Goal: Information Seeking & Learning: Learn about a topic

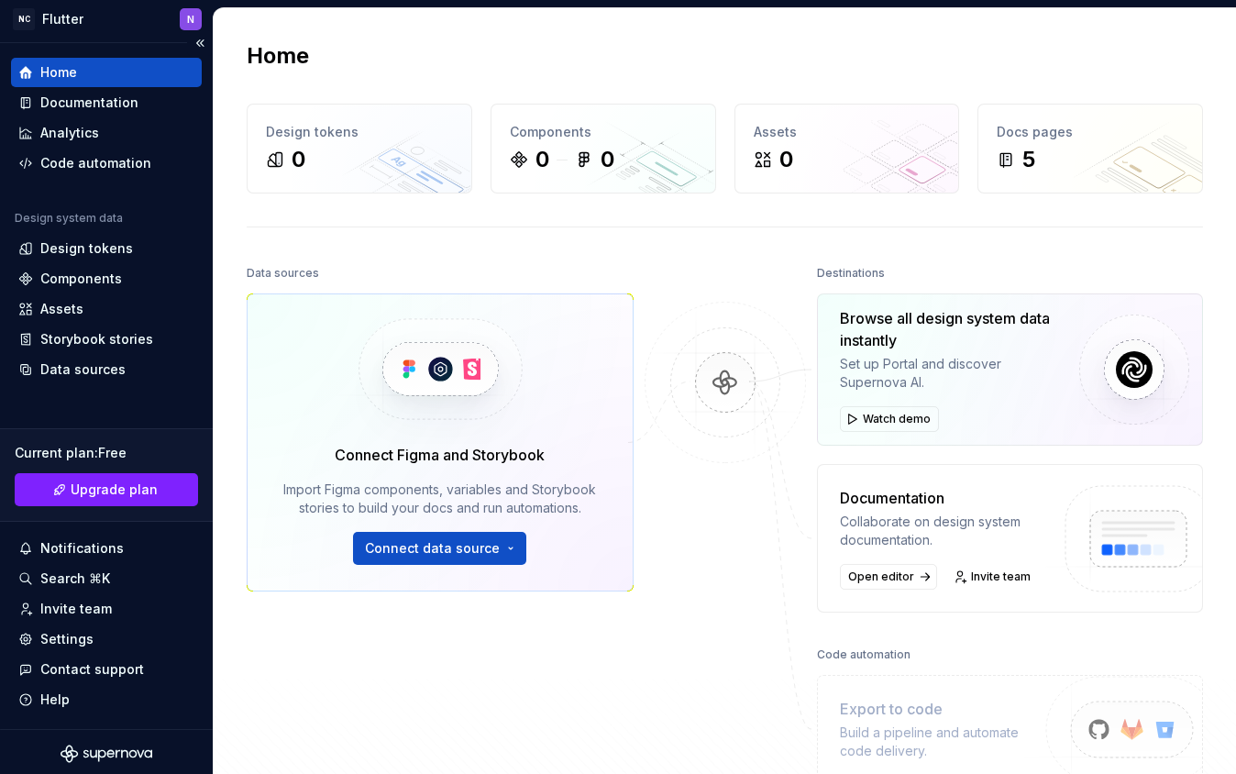
scroll to position [17, 0]
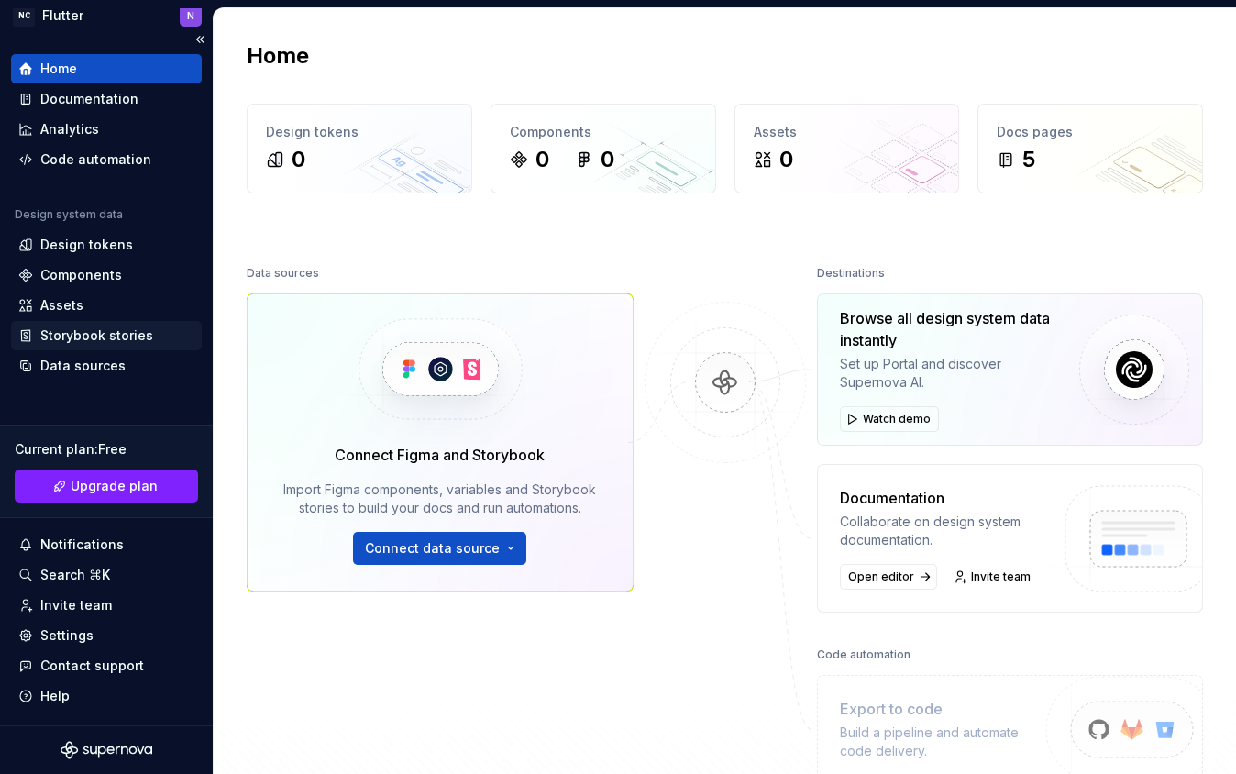
click at [61, 337] on div "Storybook stories" at bounding box center [96, 335] width 113 height 18
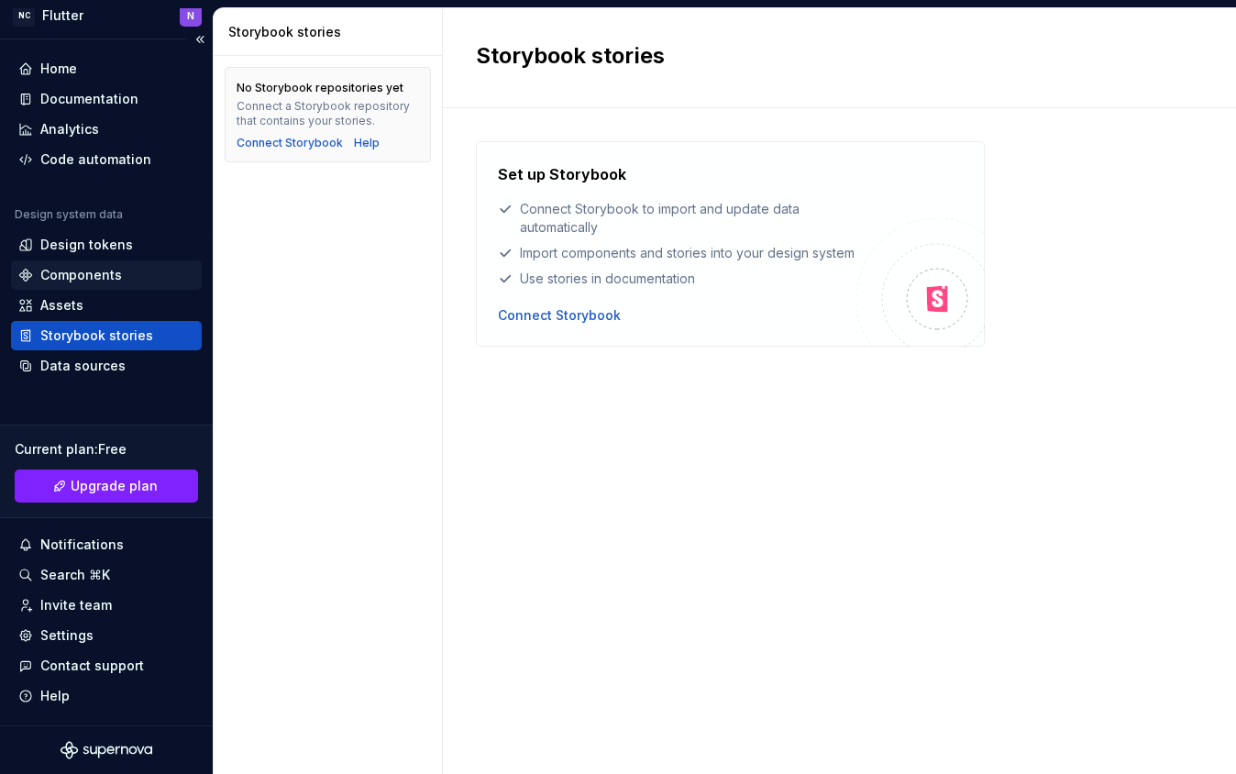
click at [72, 264] on div "Components" at bounding box center [106, 274] width 191 height 29
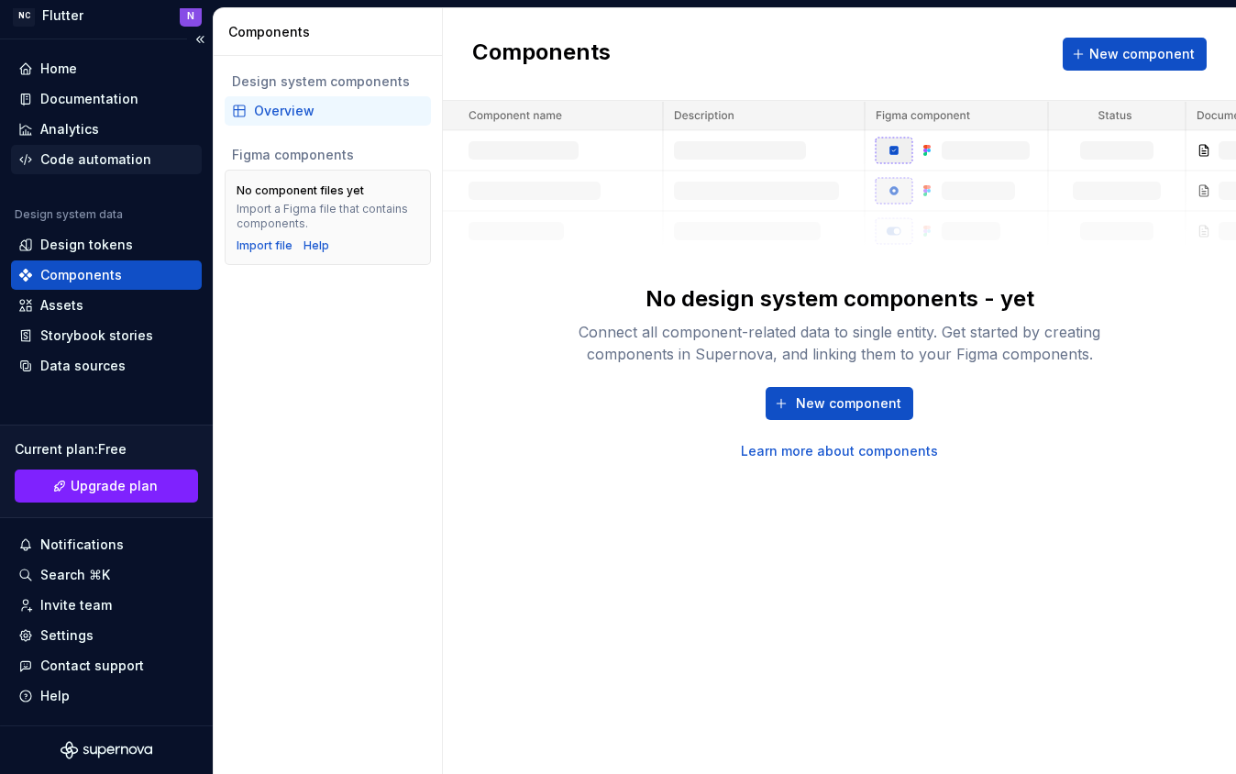
click at [62, 164] on div "Code automation" at bounding box center [95, 159] width 111 height 18
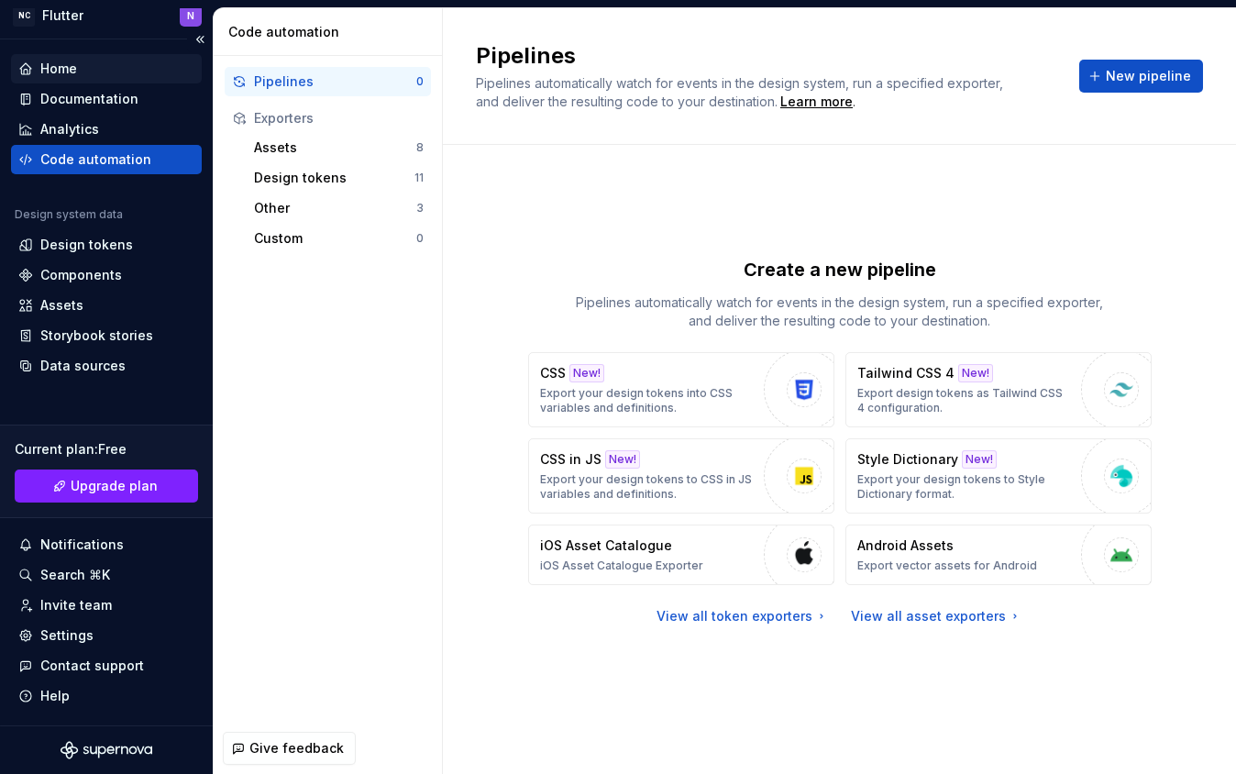
click at [57, 66] on div "Home" at bounding box center [58, 69] width 37 height 18
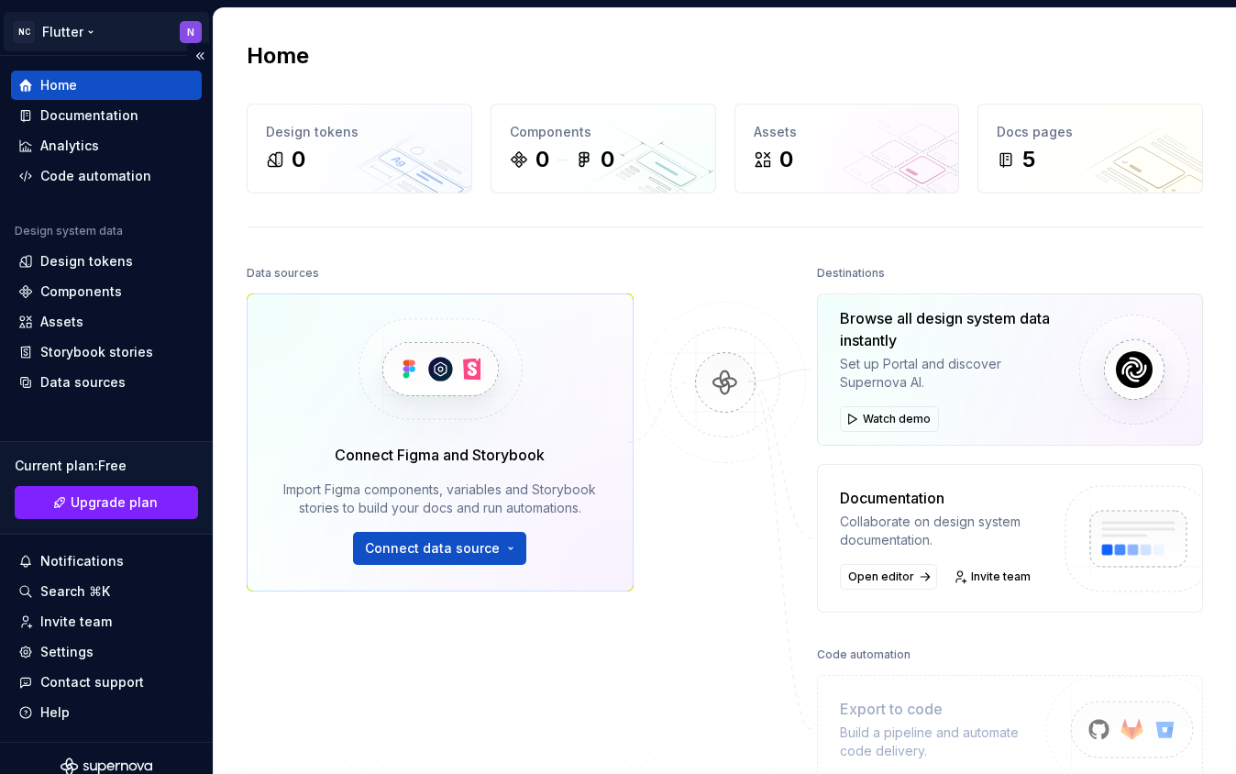
click at [53, 35] on html "NC Flutter N Home Documentation Analytics Code automation Design system data De…" at bounding box center [618, 387] width 1236 height 774
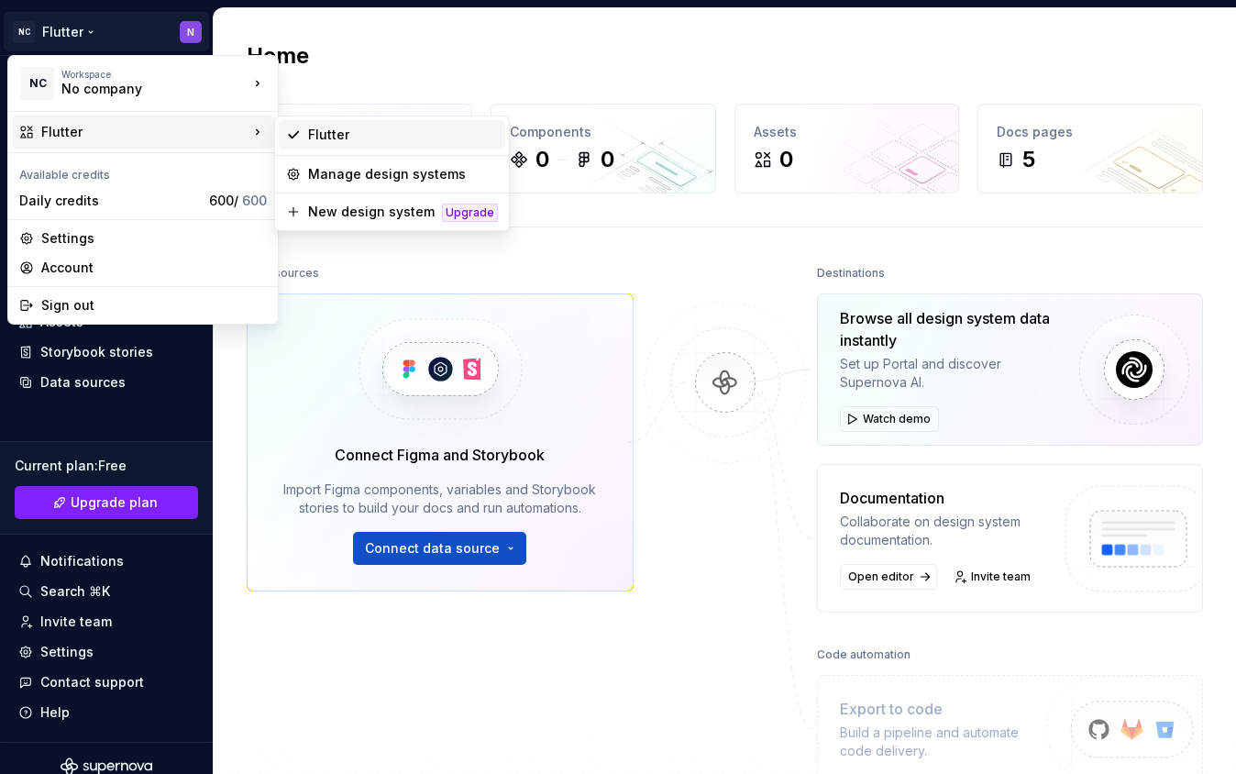
click at [351, 125] on div "Flutter" at bounding box center [392, 134] width 226 height 29
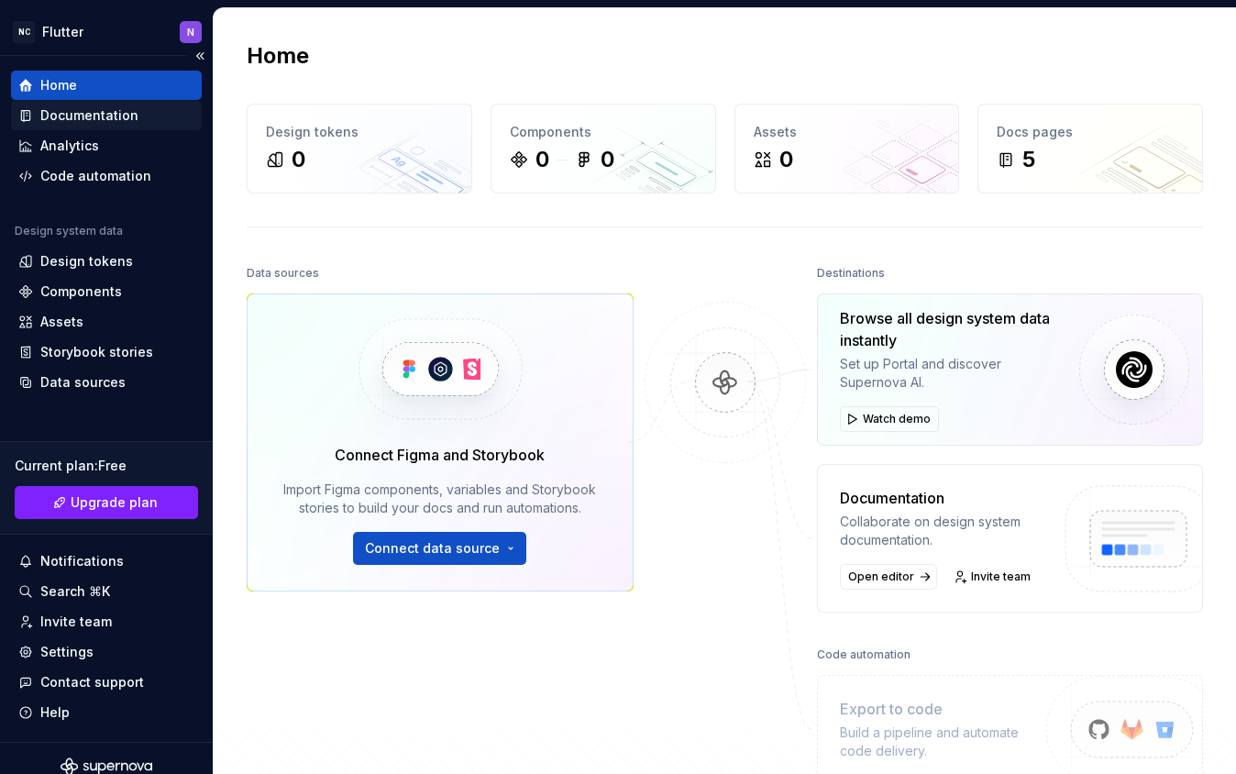
click at [70, 119] on div "Documentation" at bounding box center [89, 115] width 98 height 18
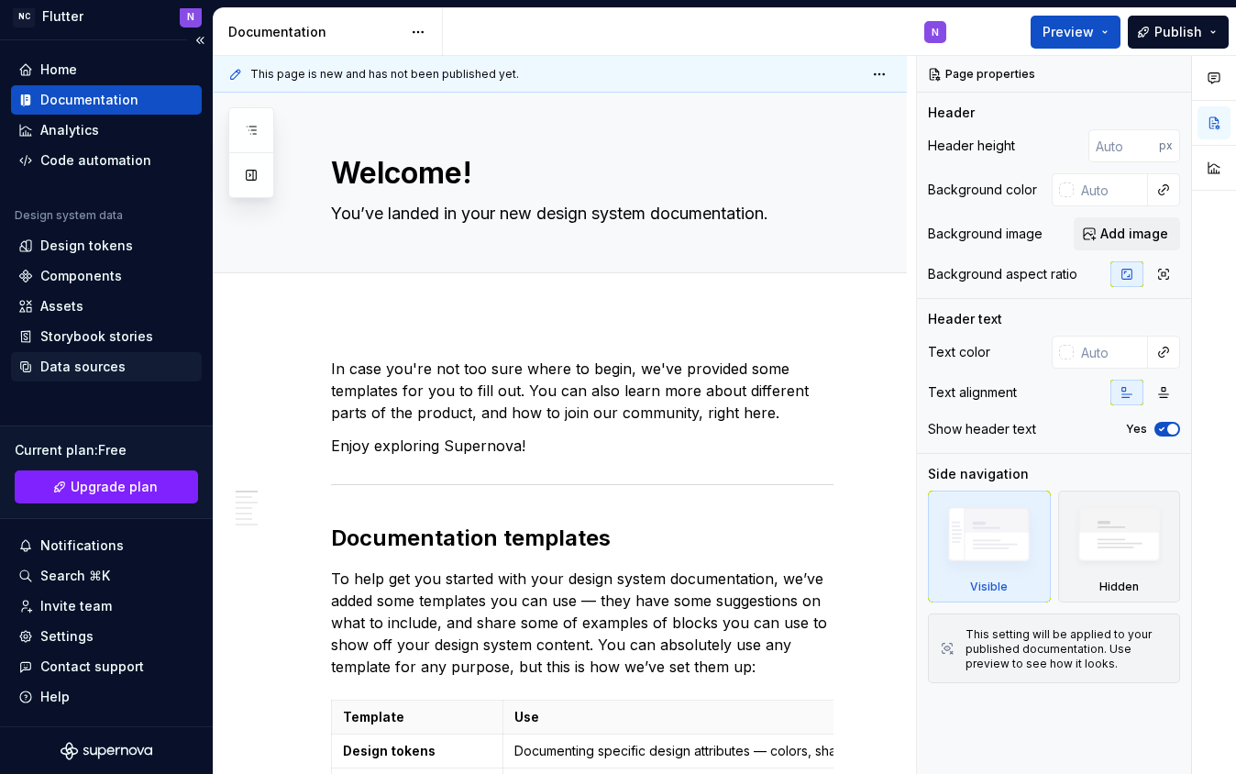
scroll to position [17, 0]
click at [70, 309] on div "Assets" at bounding box center [61, 305] width 43 height 18
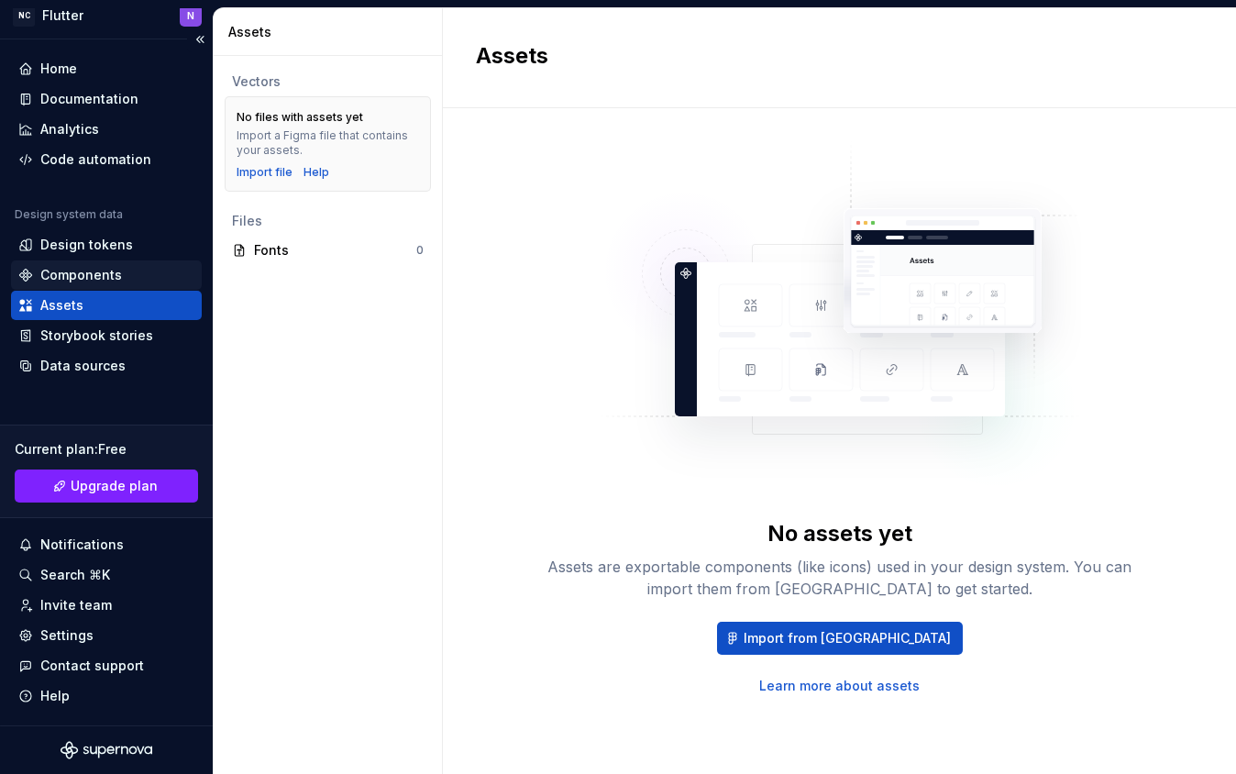
click at [77, 268] on div "Components" at bounding box center [81, 275] width 82 height 18
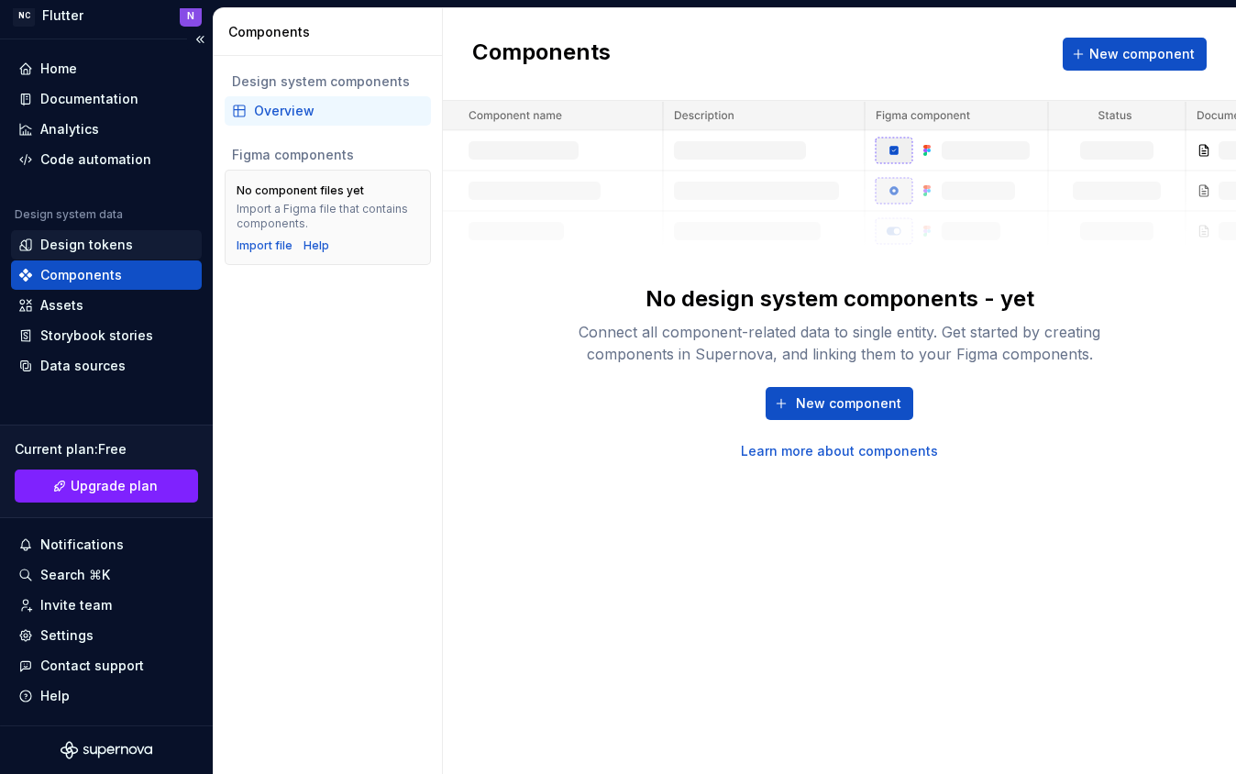
click at [84, 252] on div "Design tokens" at bounding box center [86, 245] width 93 height 18
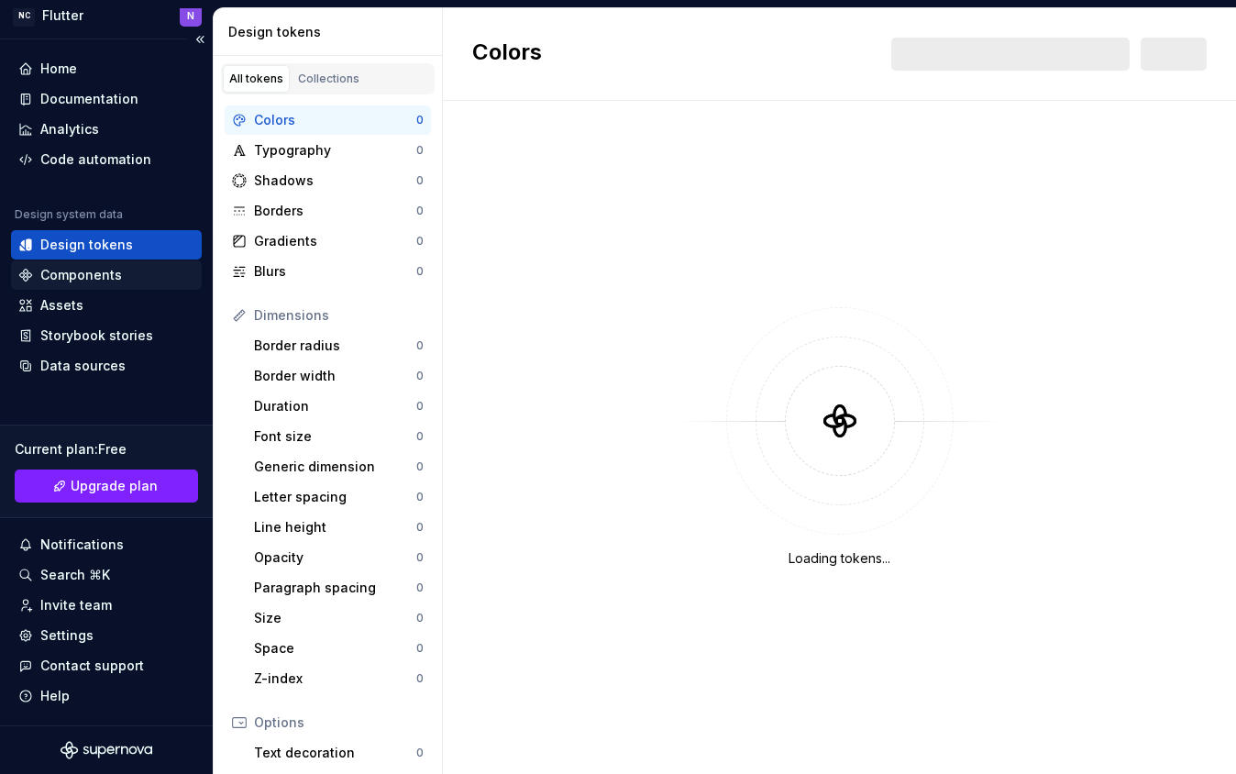
click at [82, 272] on div "Components" at bounding box center [81, 275] width 82 height 18
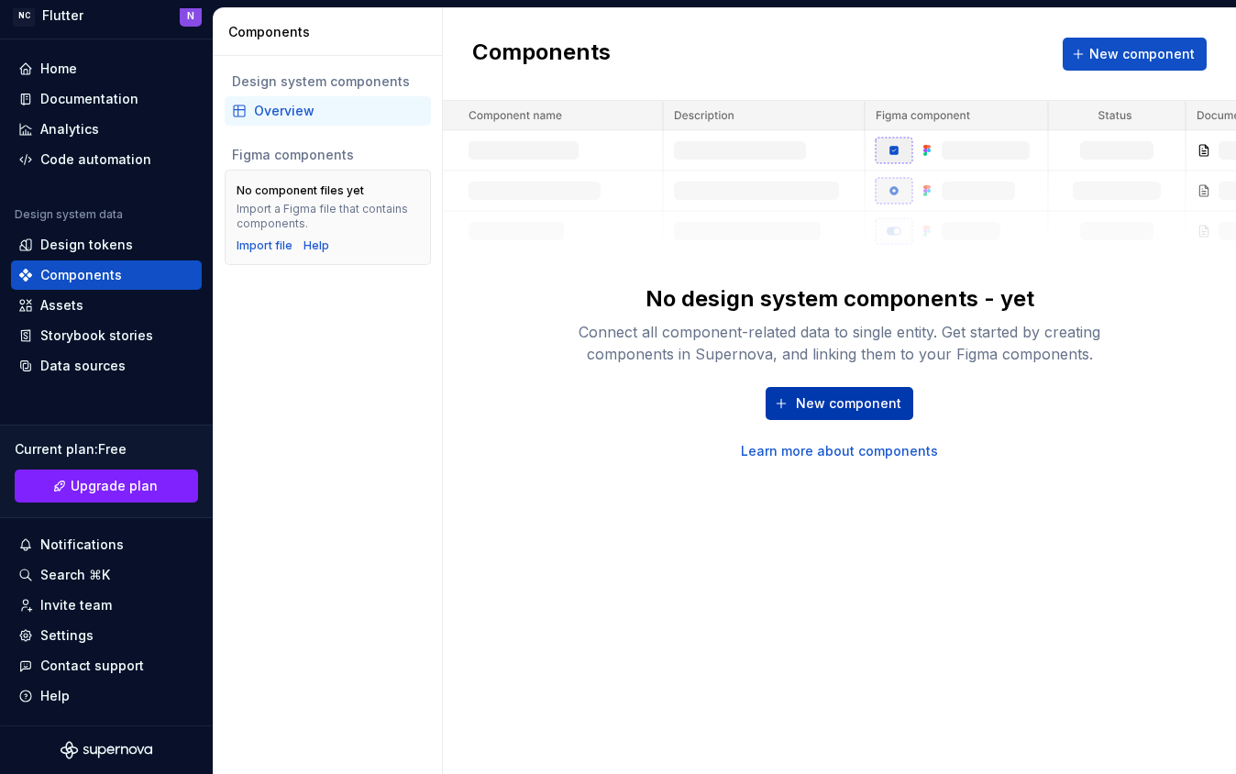
click at [853, 410] on span "New component" at bounding box center [848, 403] width 105 height 18
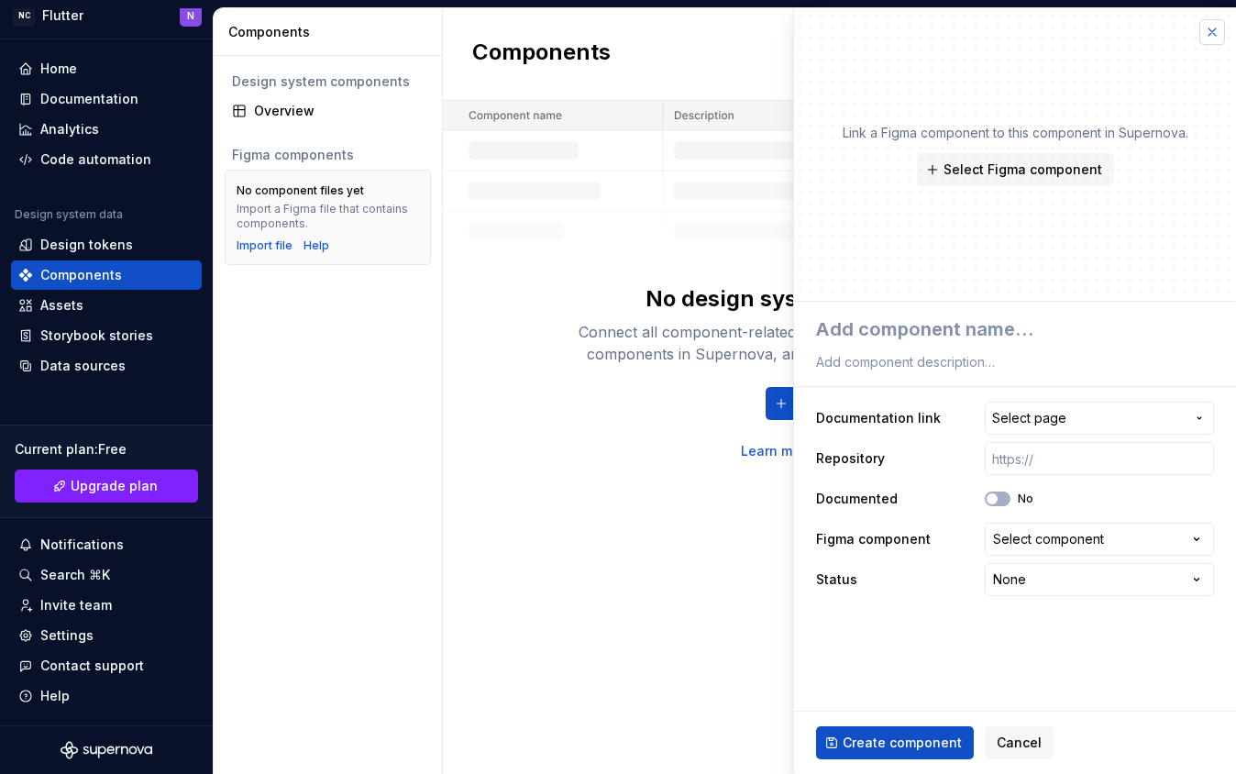
click at [1214, 27] on button "button" at bounding box center [1212, 32] width 26 height 26
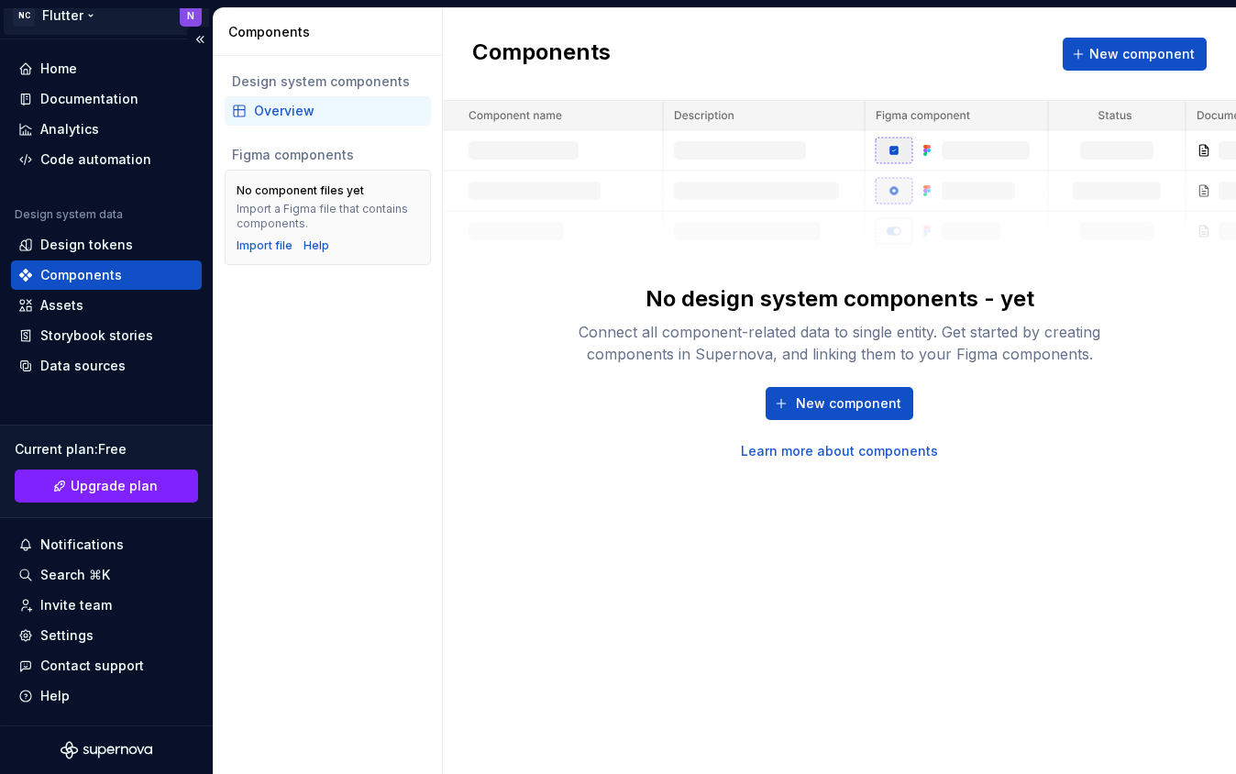
click at [56, 13] on html "NC Flutter N Home Documentation Analytics Code automation Design system data De…" at bounding box center [618, 387] width 1236 height 774
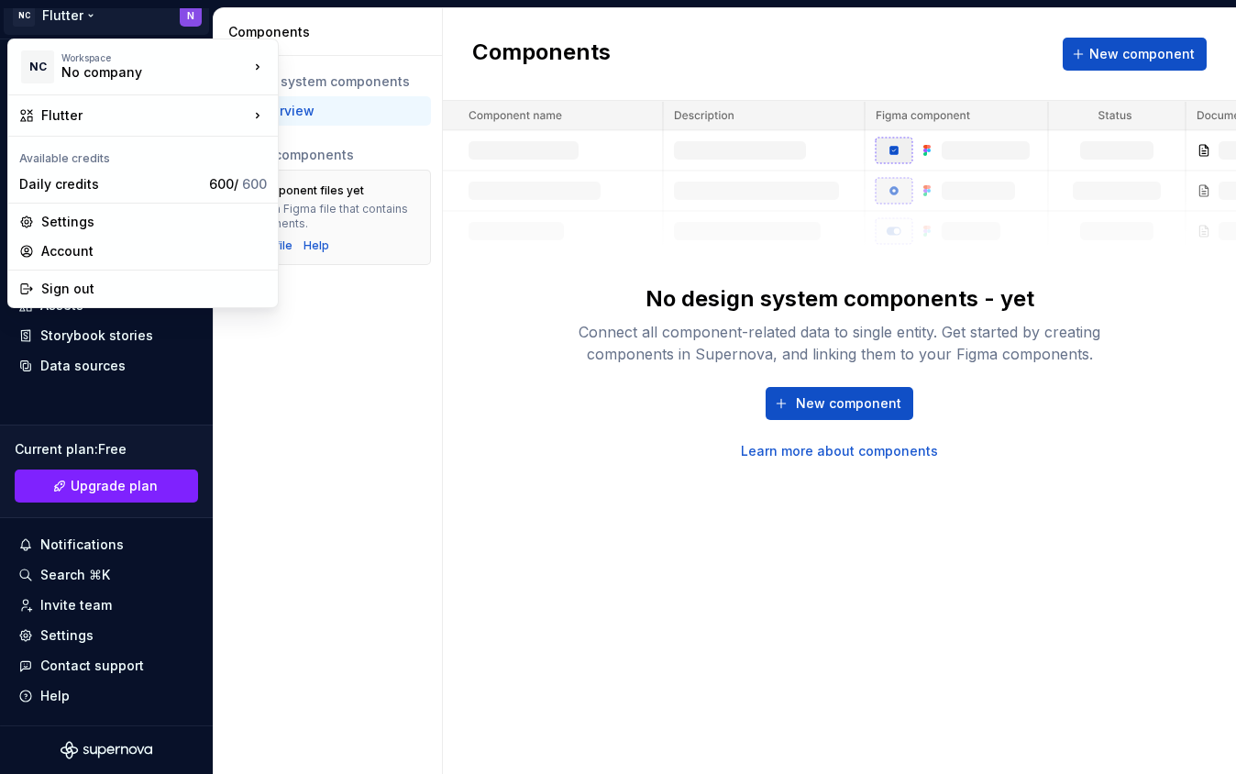
click at [417, 496] on html "NC Flutter N Home Documentation Analytics Code automation Design system data De…" at bounding box center [618, 387] width 1236 height 774
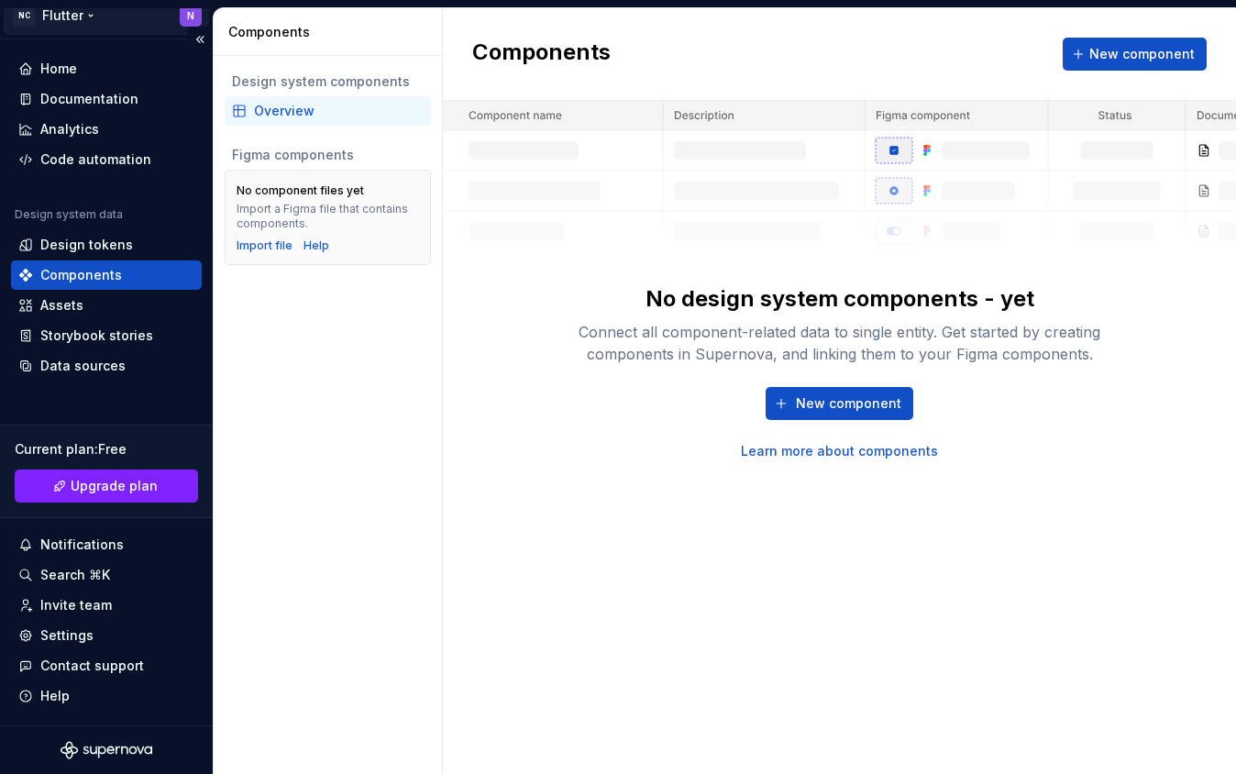
click at [81, 18] on html "NC Flutter N Home Documentation Analytics Code automation Design system data De…" at bounding box center [618, 387] width 1236 height 774
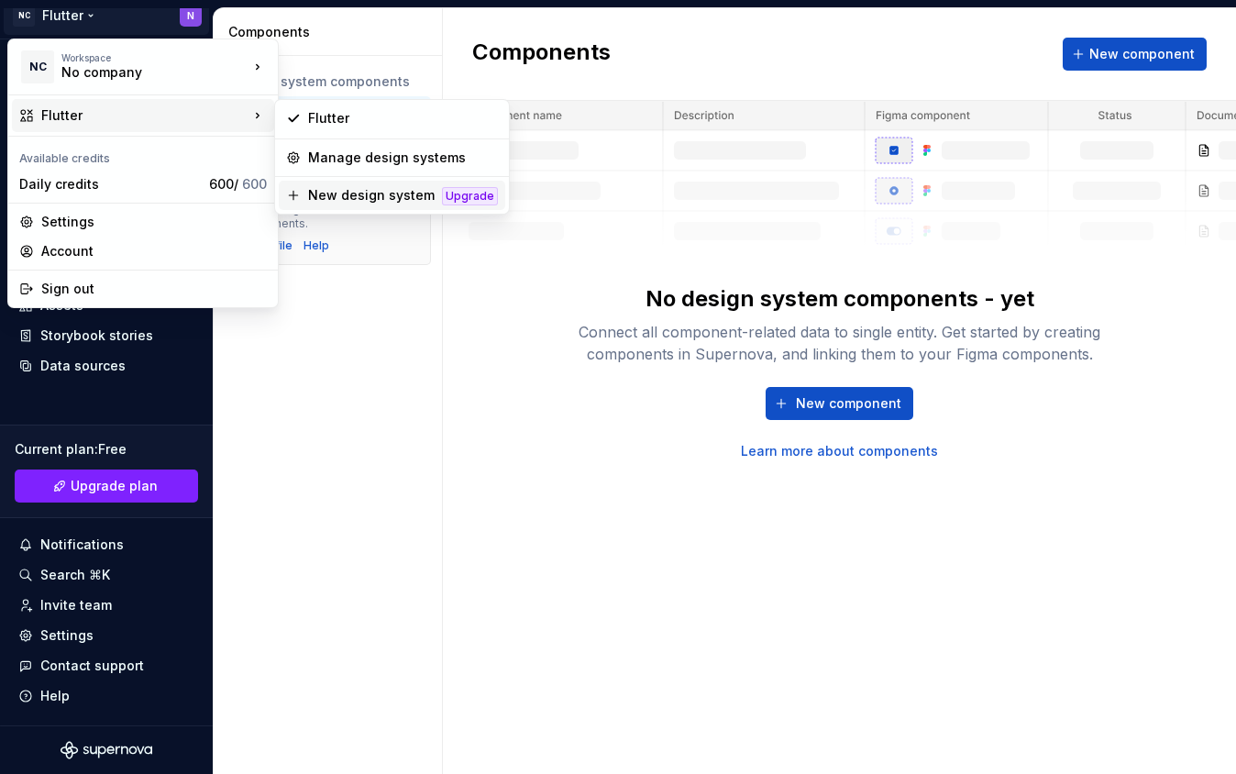
click at [373, 198] on div "New design system" at bounding box center [371, 195] width 127 height 18
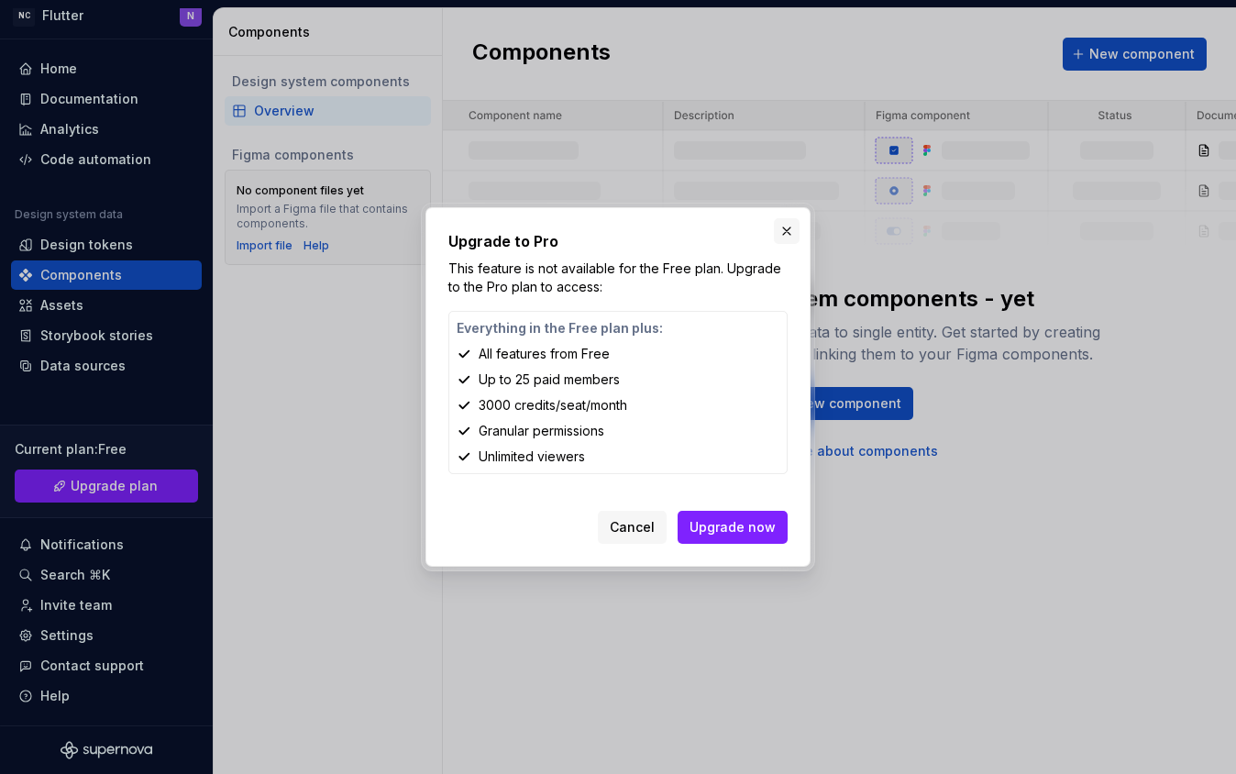
click at [778, 226] on button "button" at bounding box center [787, 231] width 26 height 26
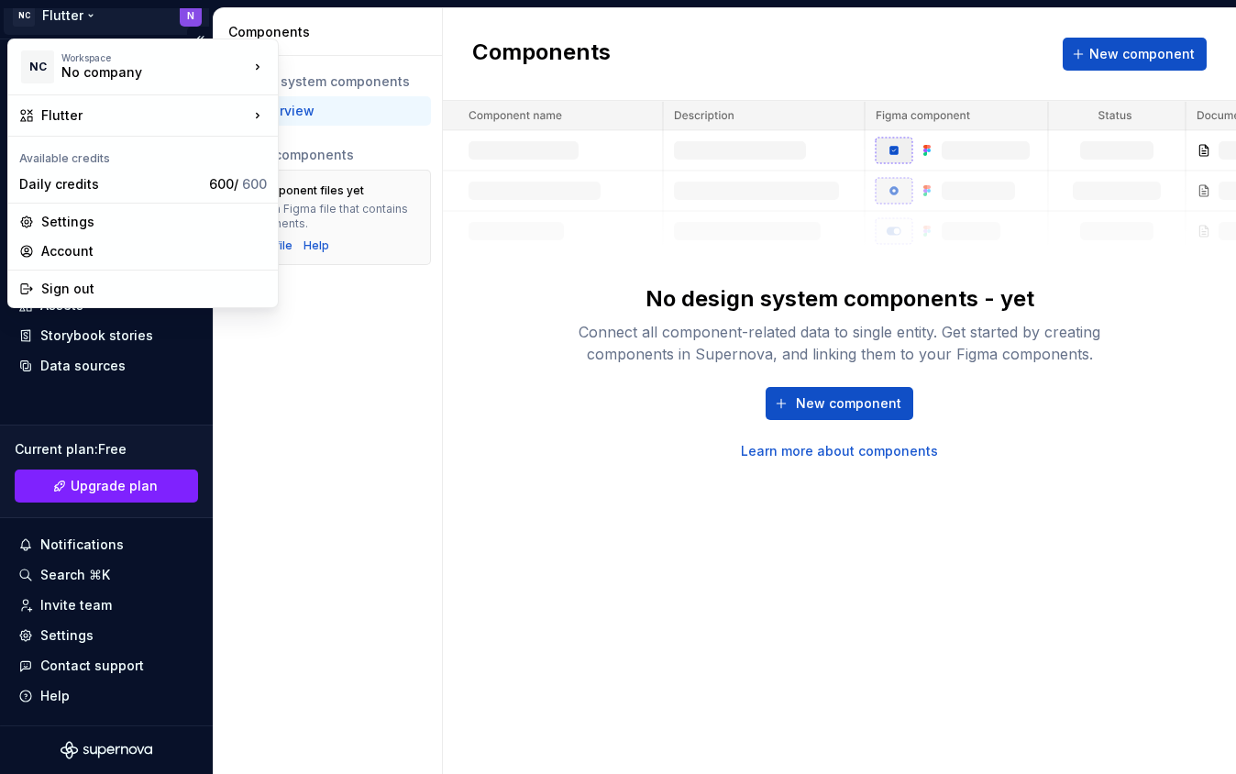
click at [49, 17] on html "NC Flutter N Home Documentation Analytics Code automation Design system data De…" at bounding box center [618, 387] width 1236 height 774
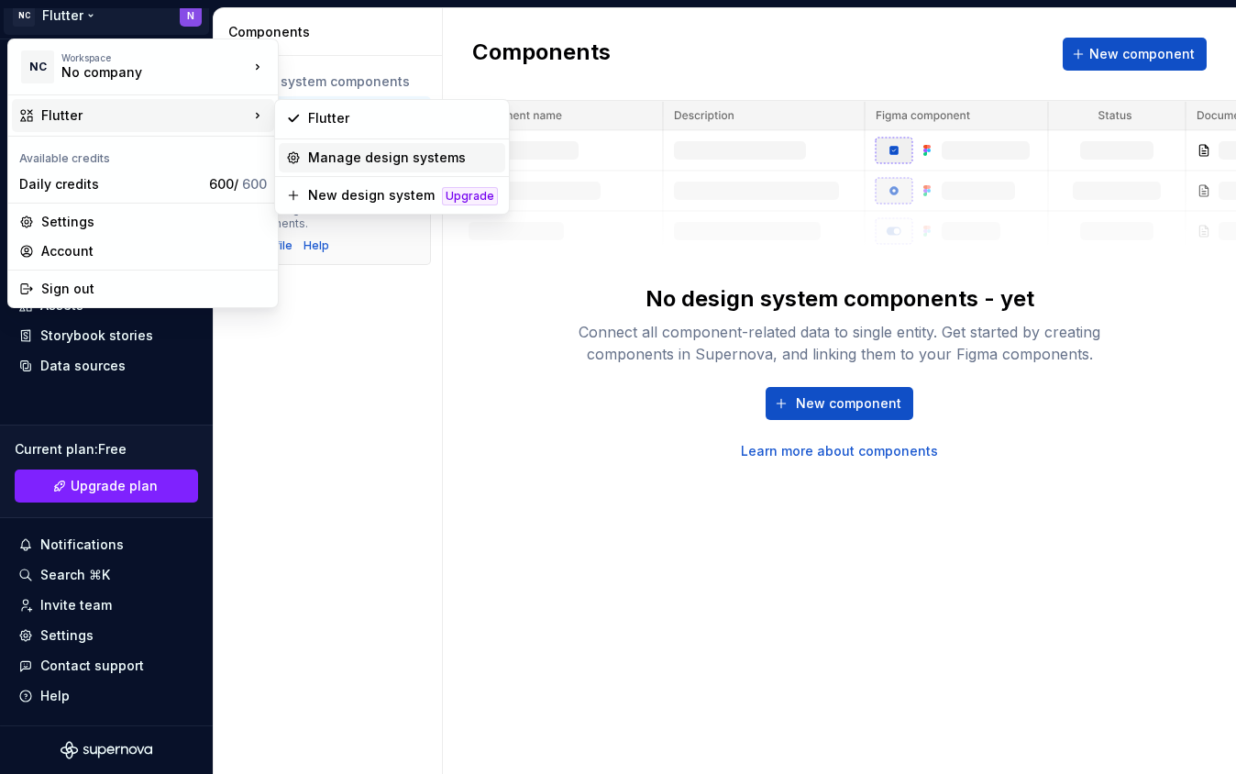
click at [342, 159] on div "Manage design systems" at bounding box center [403, 158] width 190 height 18
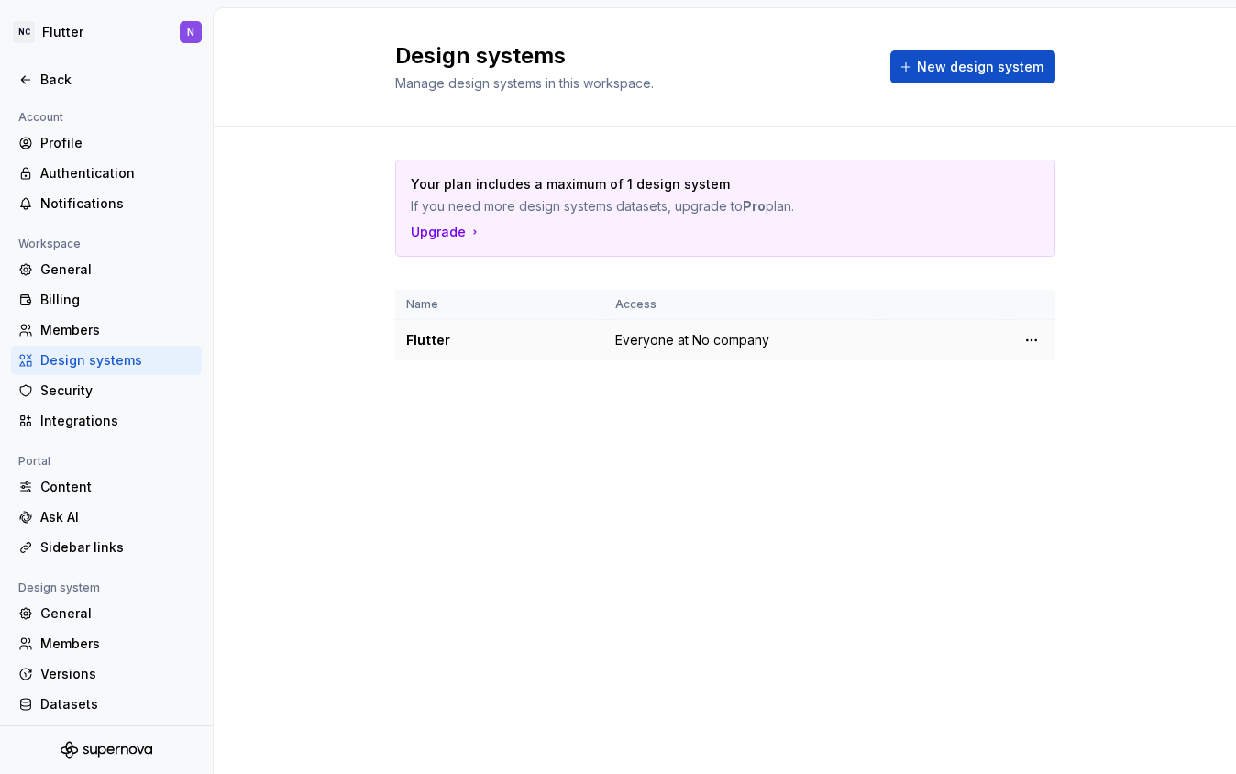
click at [431, 341] on div "Flutter" at bounding box center [499, 340] width 187 height 18
click at [1029, 343] on html "NC Flutter N Back Account Profile Authentication Notifications Workspace Genera…" at bounding box center [618, 387] width 1236 height 774
click at [1091, 408] on div "Design system settings" at bounding box center [1137, 405] width 174 height 18
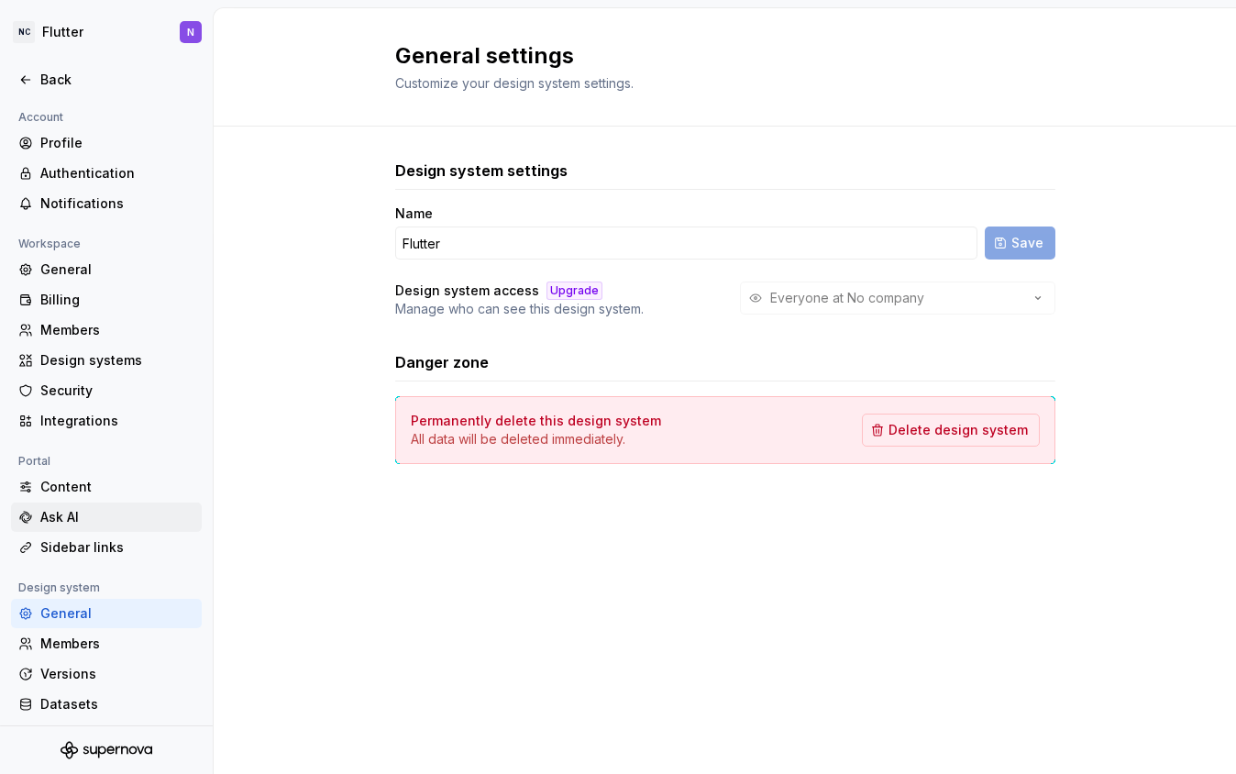
click at [48, 520] on div "Ask AI" at bounding box center [117, 517] width 154 height 18
type textarea "*"
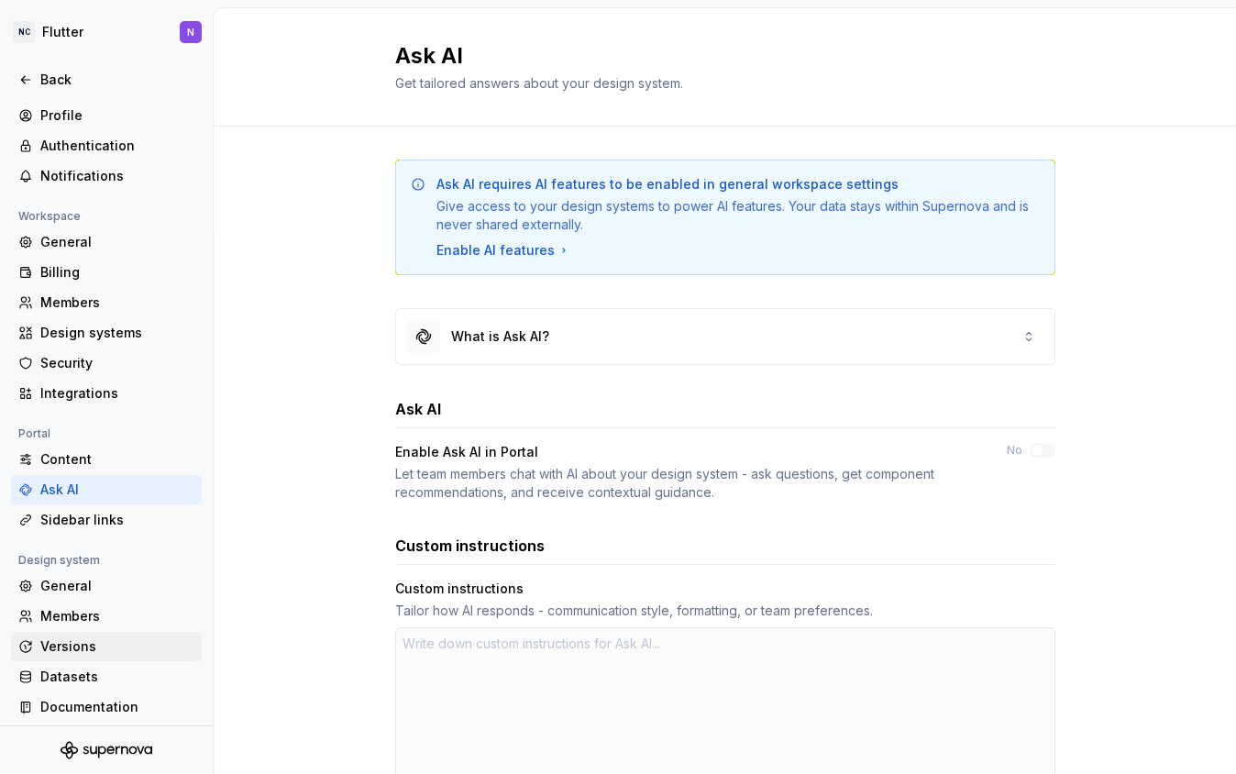
scroll to position [35, 0]
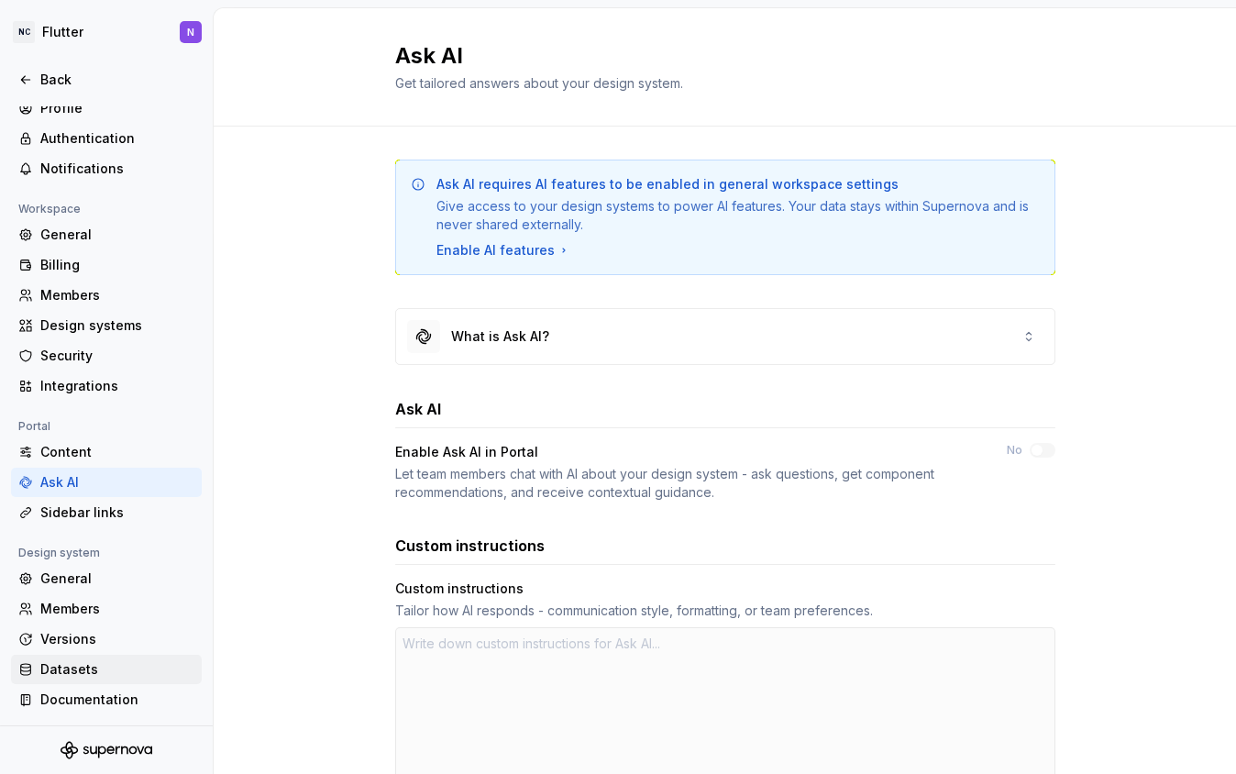
click at [54, 667] on div "Datasets" at bounding box center [117, 669] width 154 height 18
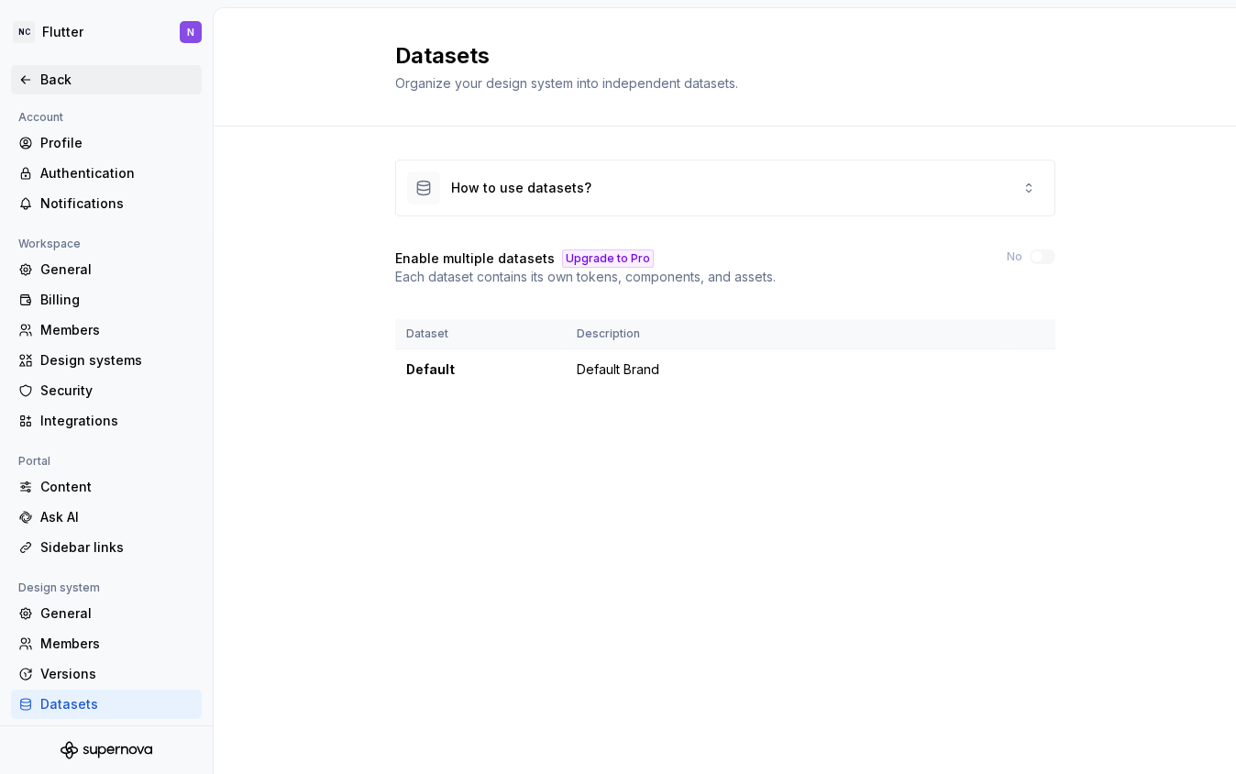
click at [50, 77] on div "Back" at bounding box center [117, 80] width 154 height 18
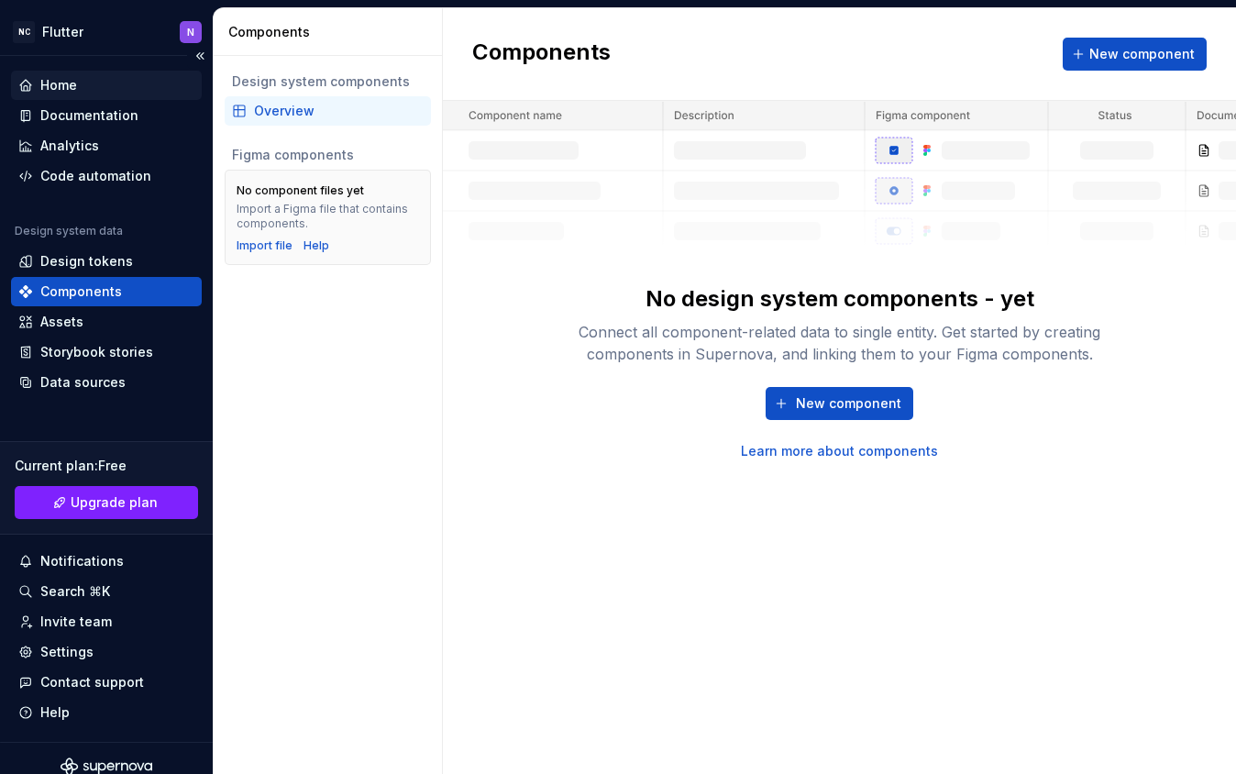
click at [59, 94] on div "Home" at bounding box center [58, 85] width 37 height 18
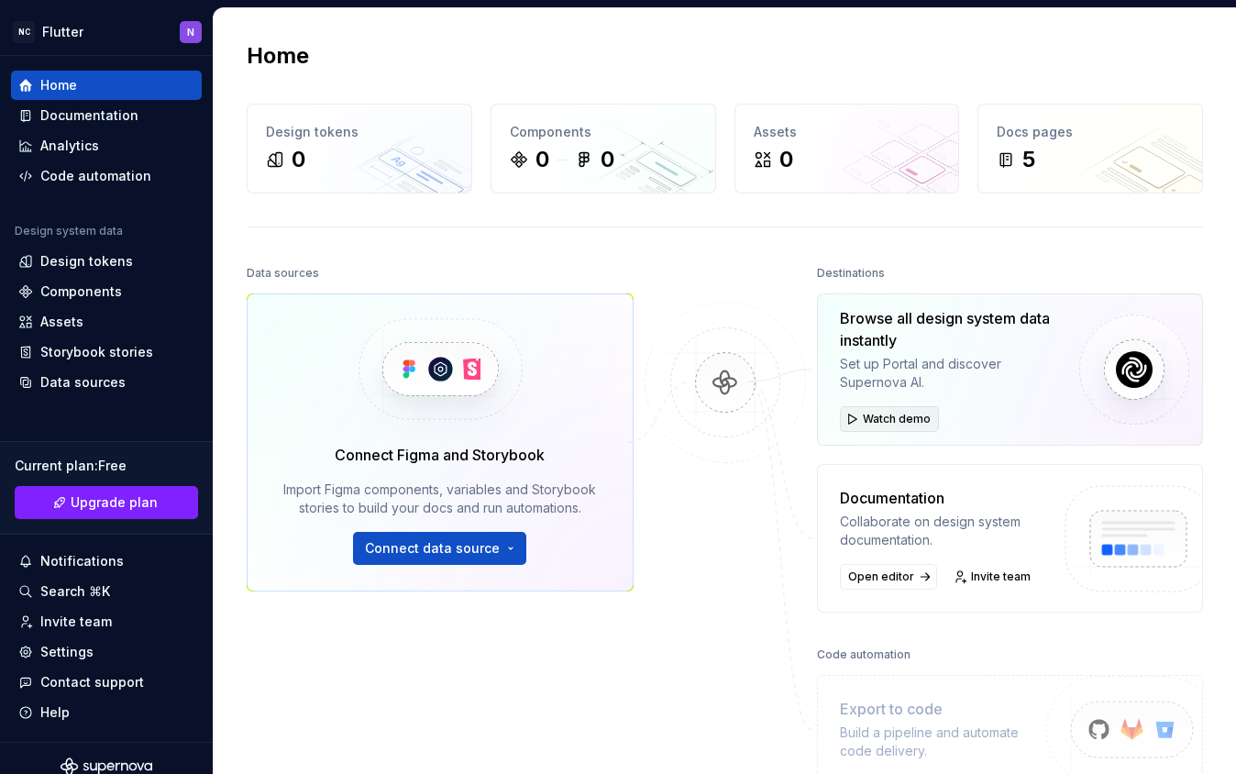
click at [876, 425] on span "Watch demo" at bounding box center [897, 419] width 68 height 15
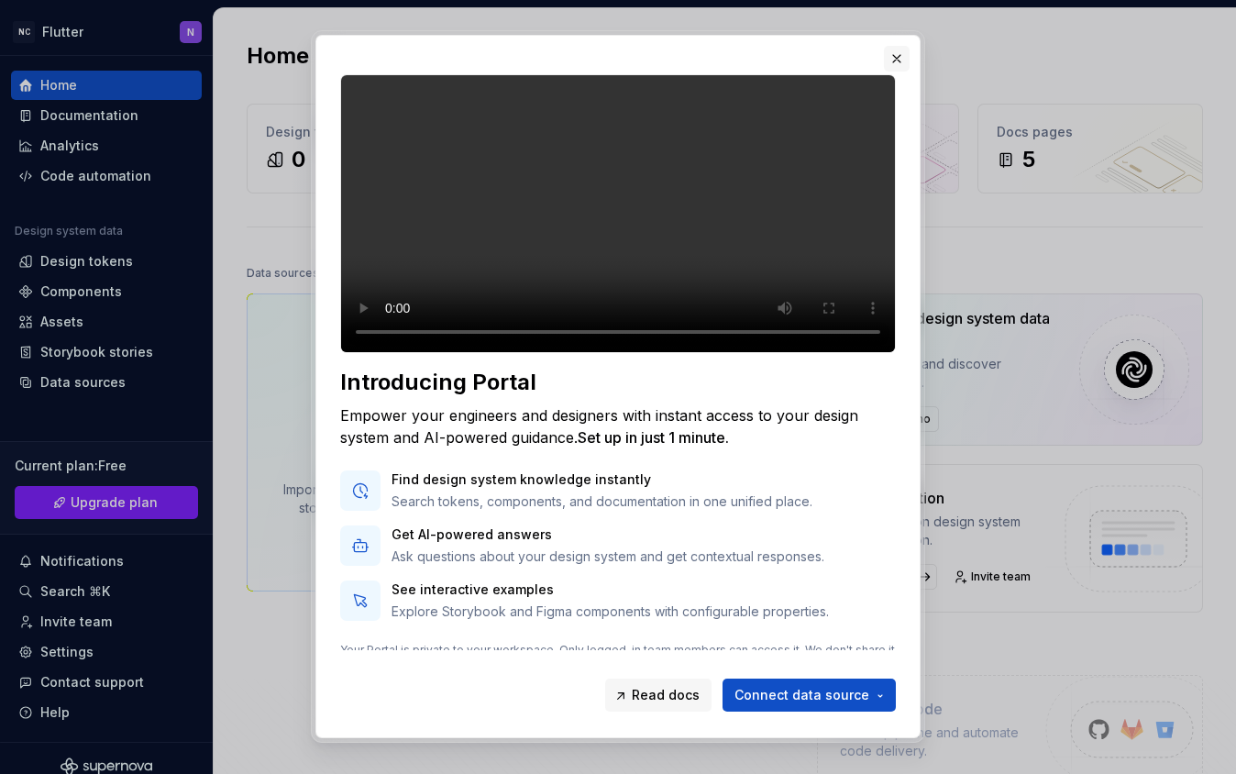
click at [907, 57] on button "button" at bounding box center [897, 59] width 26 height 26
